Goal: Task Accomplishment & Management: Complete application form

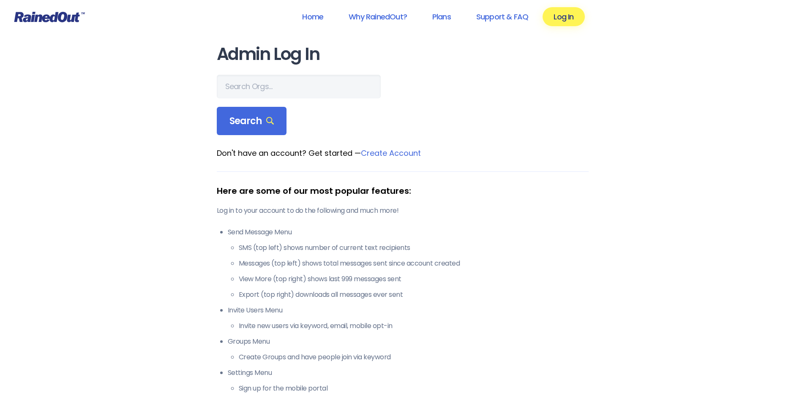
click at [280, 71] on main "Admin Log In Search Don't have an account? Get started — Create Account Here ar…" at bounding box center [403, 246] width 372 height 402
click at [279, 82] on input "text" at bounding box center [299, 87] width 164 height 24
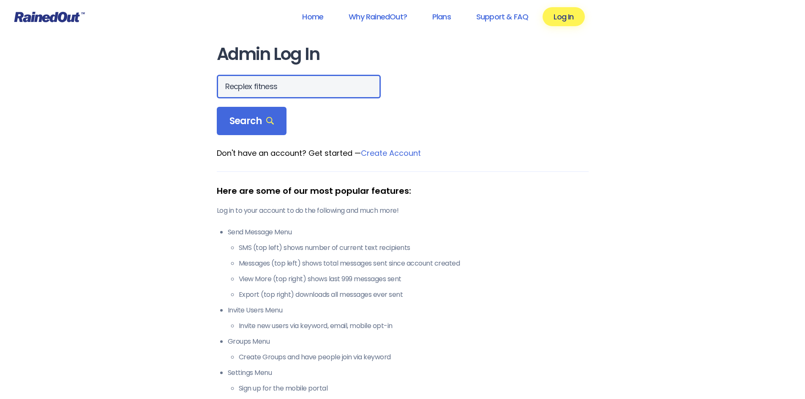
type input "Recplex fitness"
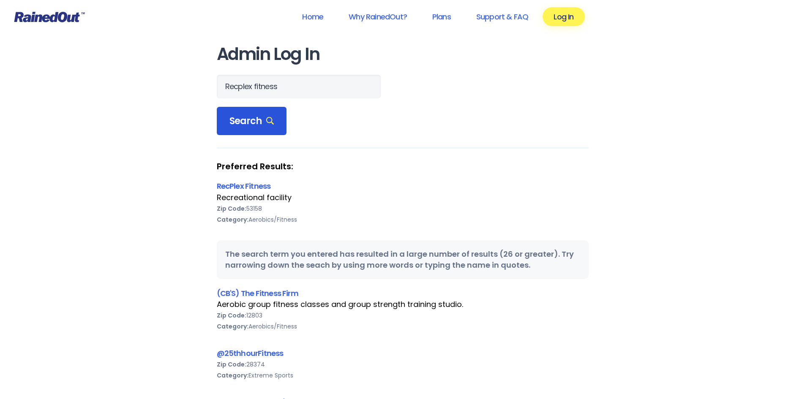
click at [231, 126] on span "Search" at bounding box center [252, 121] width 45 height 12
click at [249, 173] on div "Preferred Results: RecPlex Fitness Recreational facility Zip Code: 53158 Catego…" at bounding box center [403, 198] width 372 height 75
click at [252, 186] on link "RecPlex Fitness" at bounding box center [244, 186] width 54 height 11
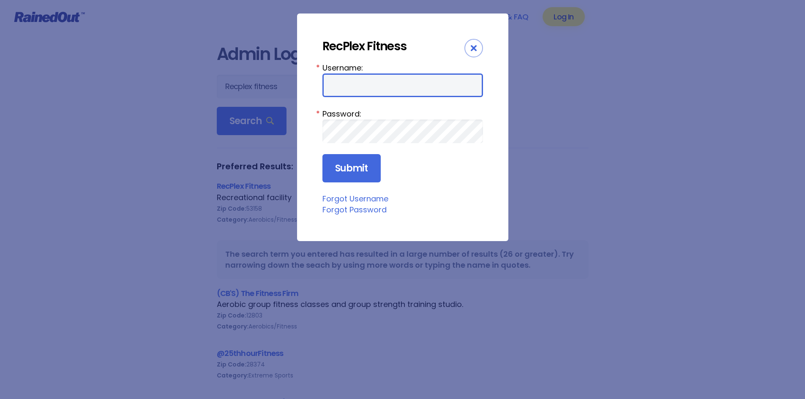
click at [348, 81] on input "Username:" at bounding box center [403, 86] width 161 height 24
type input "kylew"
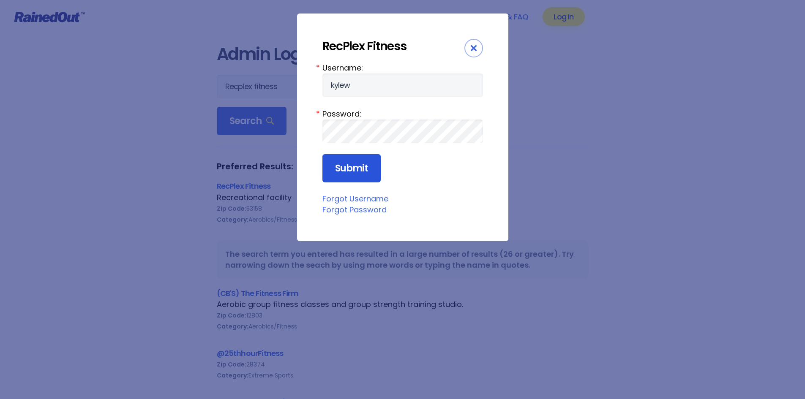
click at [348, 161] on input "Submit" at bounding box center [352, 168] width 58 height 29
